Goal: Task Accomplishment & Management: Manage account settings

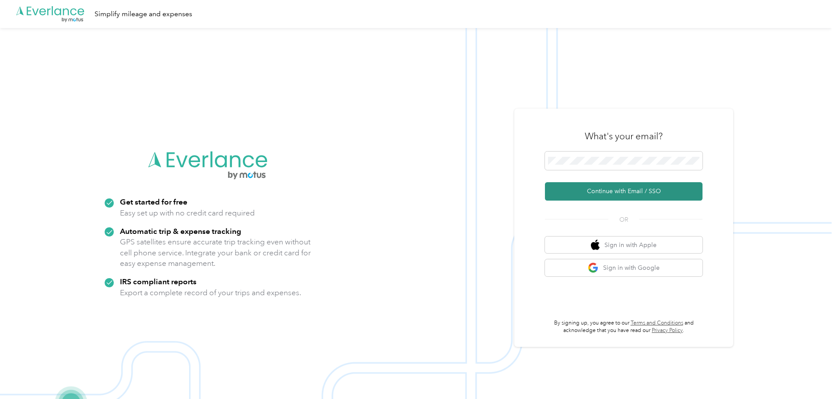
click at [606, 190] on button "Continue with Email / SSO" at bounding box center [624, 191] width 158 height 18
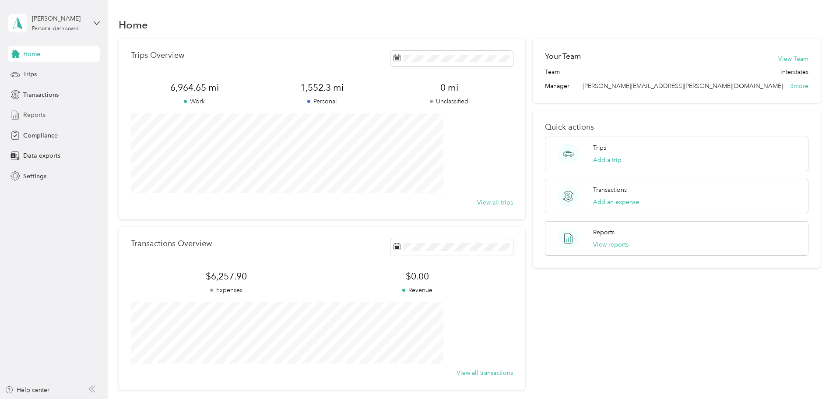
click at [33, 116] on span "Reports" at bounding box center [34, 114] width 22 height 9
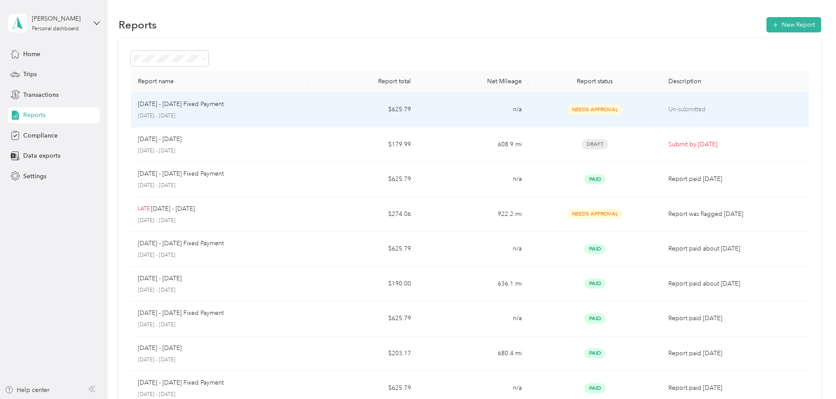
click at [224, 106] on p "Oct 1 - 31, 2025 Fixed Payment" at bounding box center [181, 104] width 86 height 10
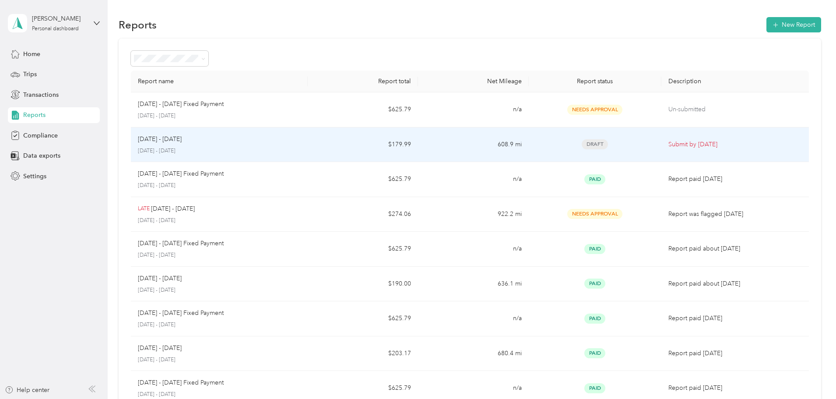
click at [408, 145] on td "$179.99" at bounding box center [363, 144] width 110 height 35
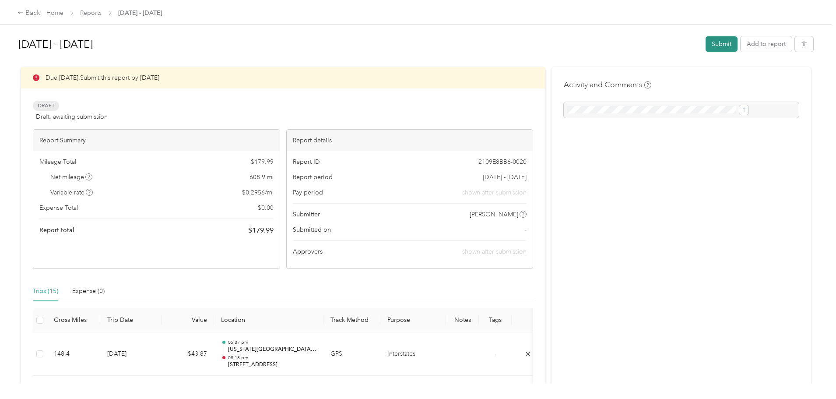
click at [705, 45] on button "Submit" at bounding box center [721, 43] width 32 height 15
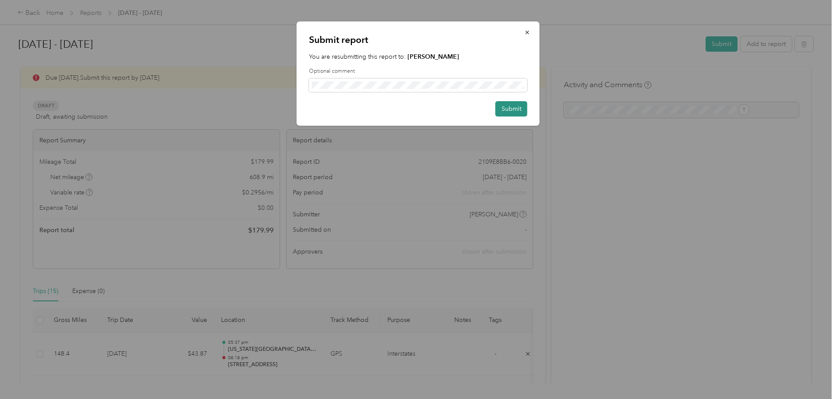
click at [507, 109] on button "Submit" at bounding box center [511, 108] width 32 height 15
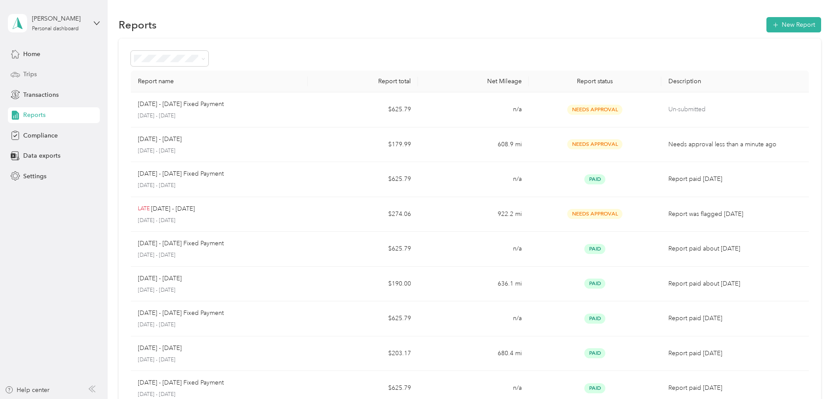
click at [21, 73] on div "Trips" at bounding box center [54, 75] width 92 height 16
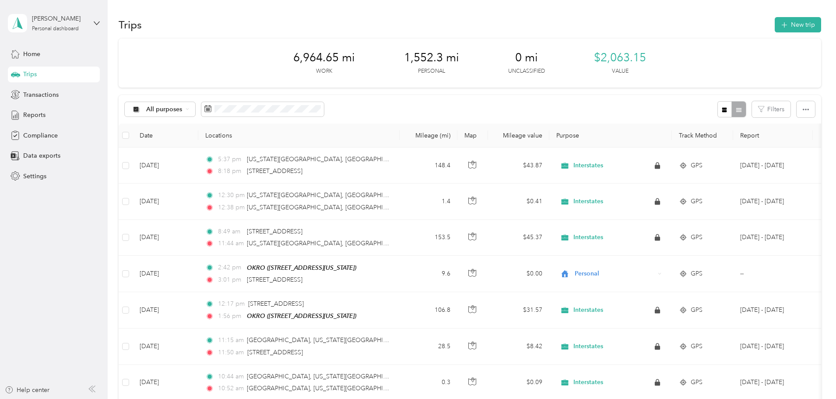
click at [227, 20] on div "Trips New trip" at bounding box center [470, 24] width 702 height 18
click at [31, 74] on span "Trips" at bounding box center [30, 74] width 14 height 9
